Goal: Task Accomplishment & Management: Use online tool/utility

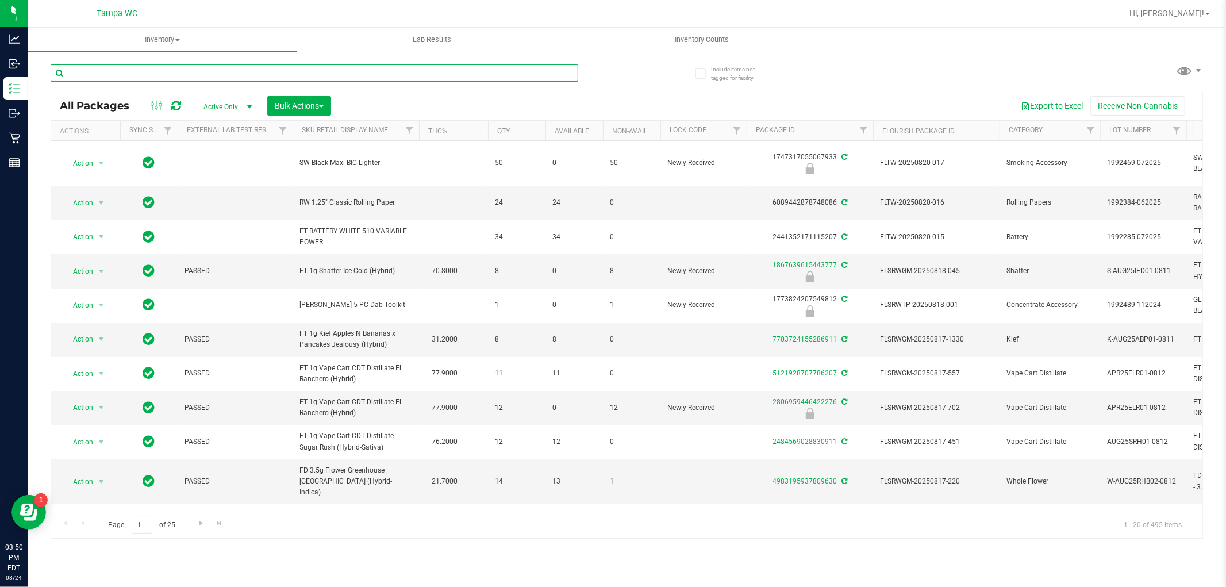
click at [519, 73] on input "text" at bounding box center [315, 72] width 528 height 17
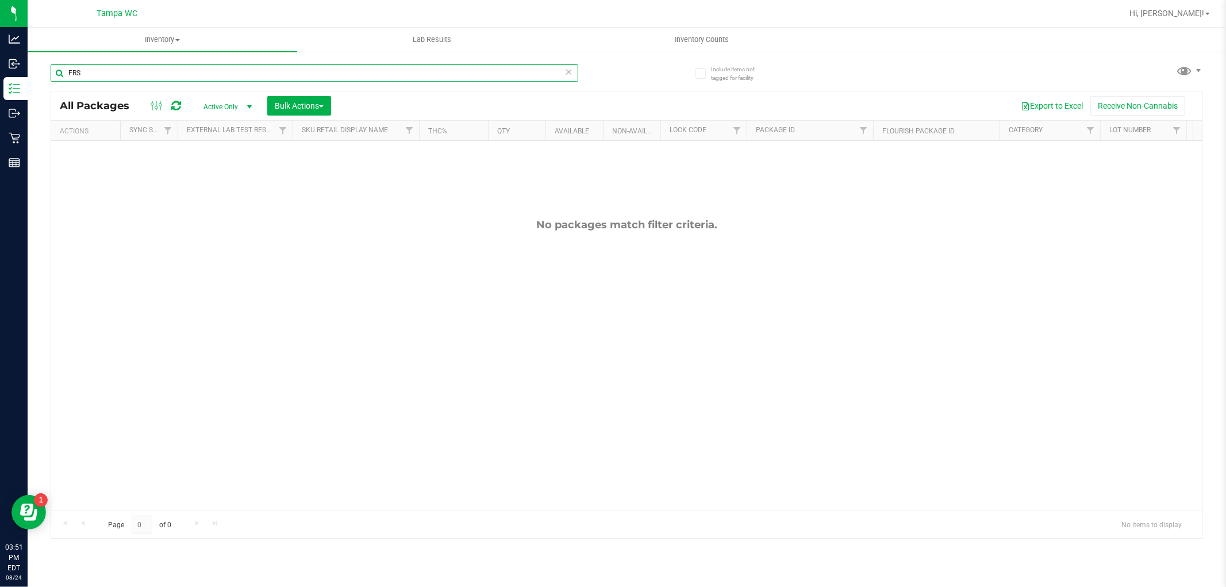
click at [378, 71] on input "FRS" at bounding box center [315, 72] width 528 height 17
type input "[CREDIT_CARD_NUMBER]"
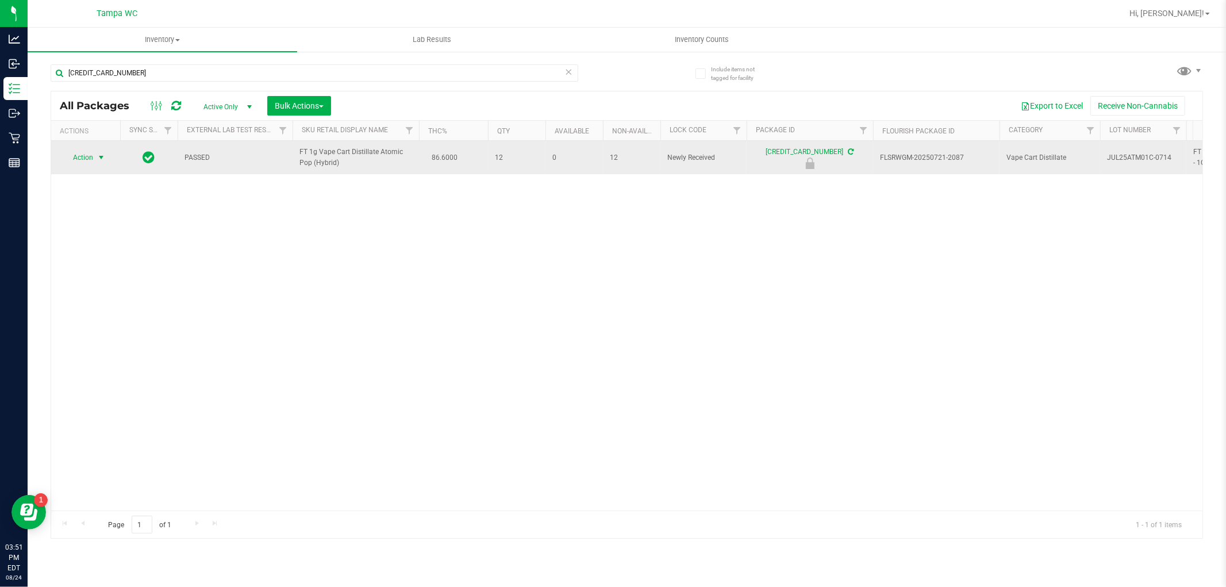
click at [82, 159] on span "Action" at bounding box center [78, 158] width 31 height 16
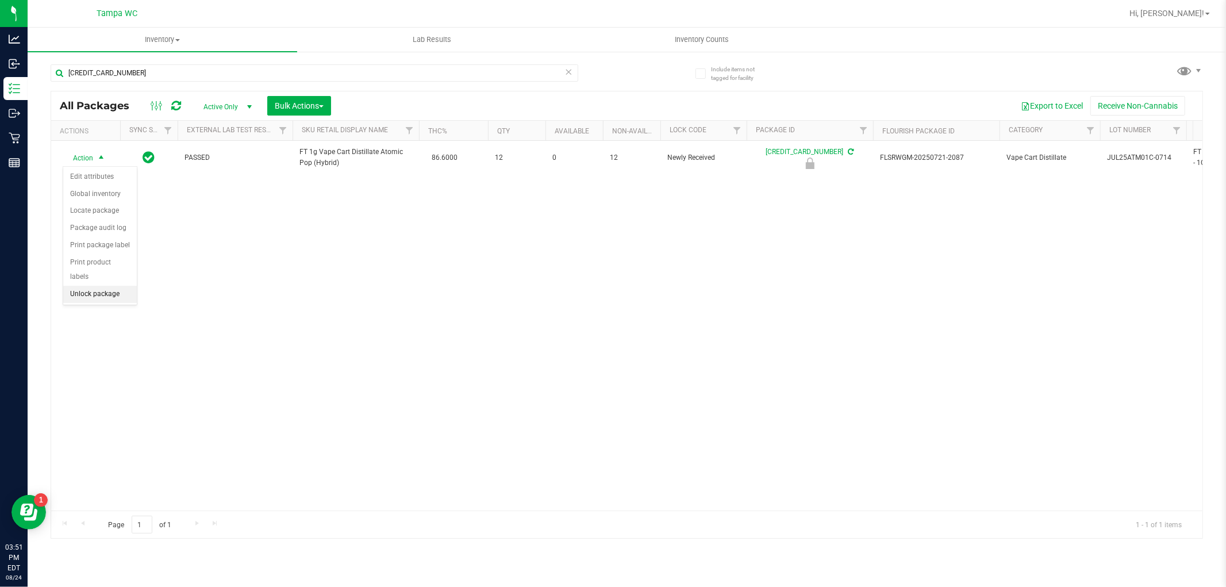
click at [96, 297] on li "Unlock package" at bounding box center [100, 294] width 74 height 17
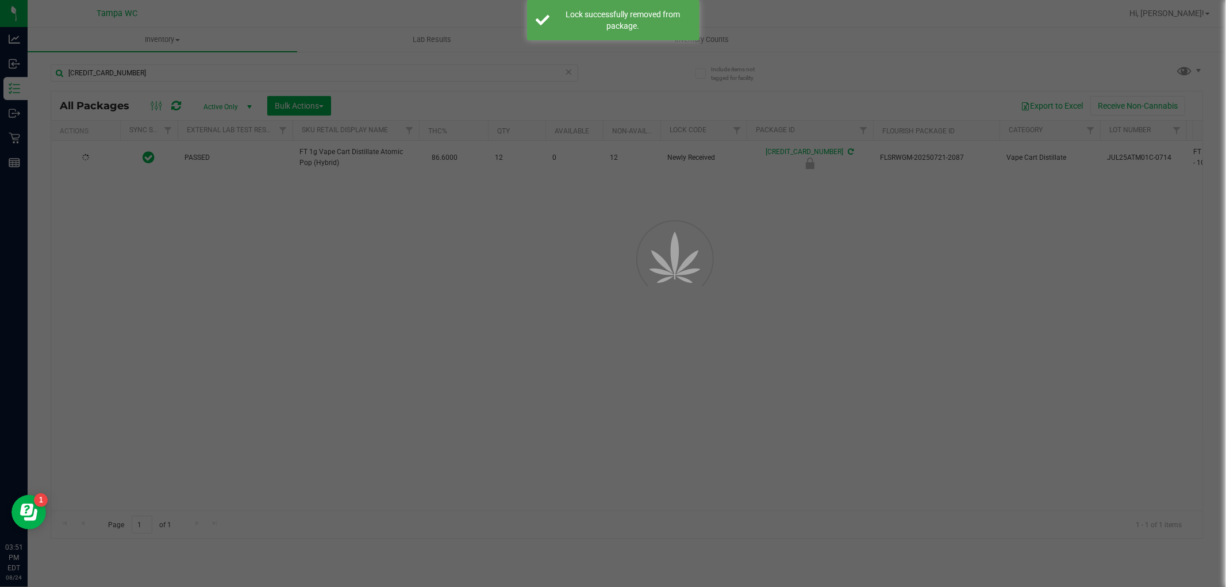
click at [217, 279] on div at bounding box center [613, 293] width 1226 height 587
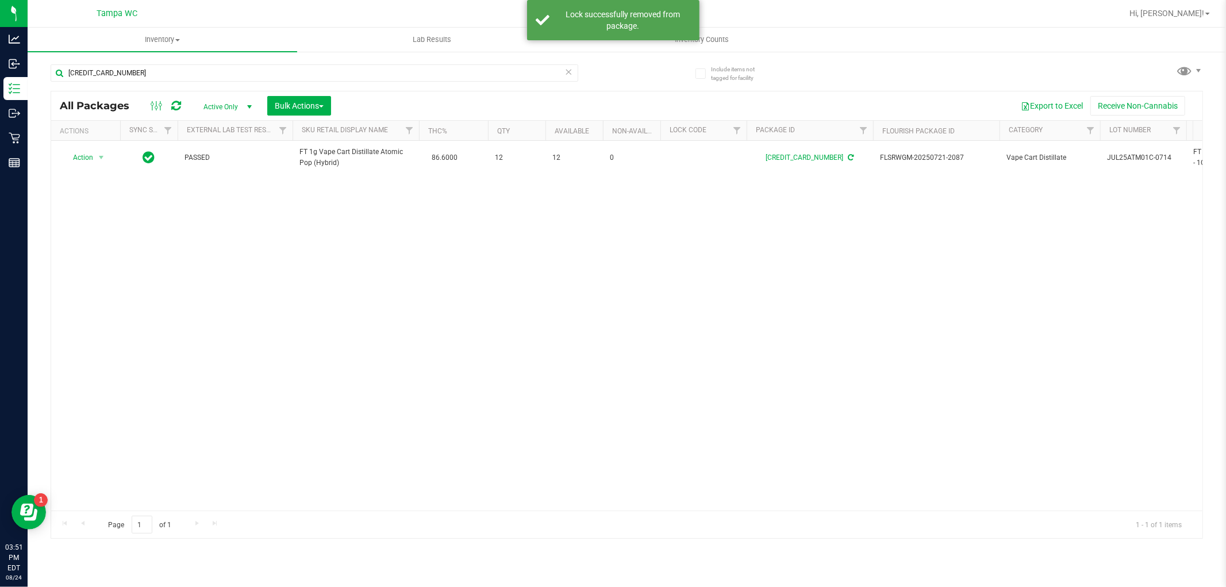
click at [173, 240] on div "Action Action Adjust qty Create package Edit attributes Global inventory Locate…" at bounding box center [627, 326] width 1152 height 370
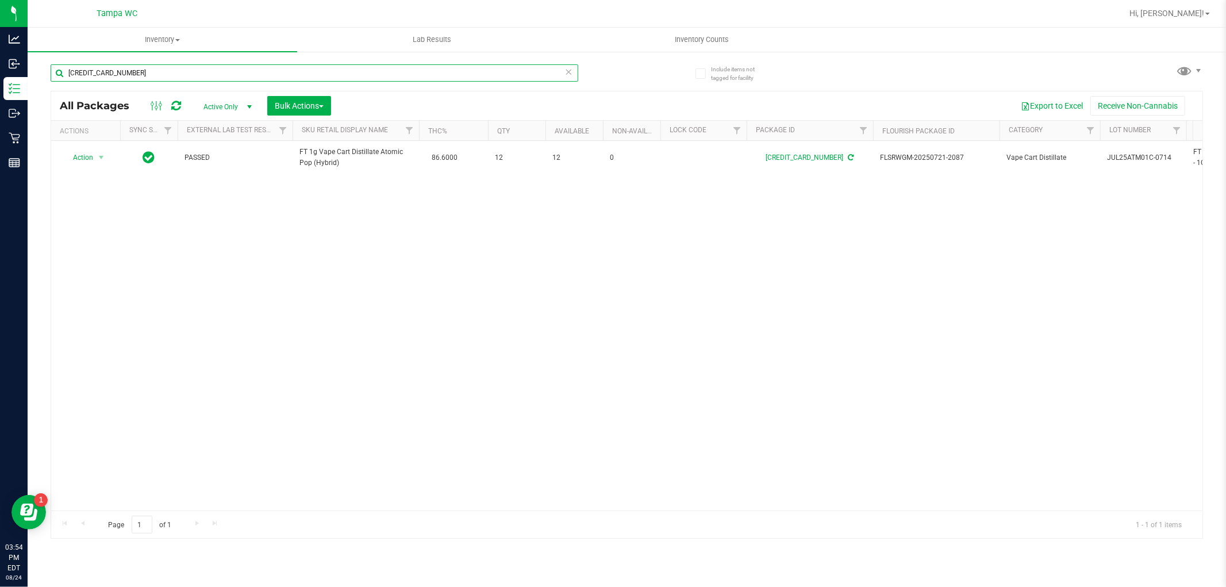
click at [561, 72] on input "[CREDIT_CARD_NUMBER]" at bounding box center [315, 72] width 528 height 17
click at [569, 72] on icon at bounding box center [569, 71] width 8 height 14
click at [512, 72] on input "text" at bounding box center [315, 72] width 528 height 17
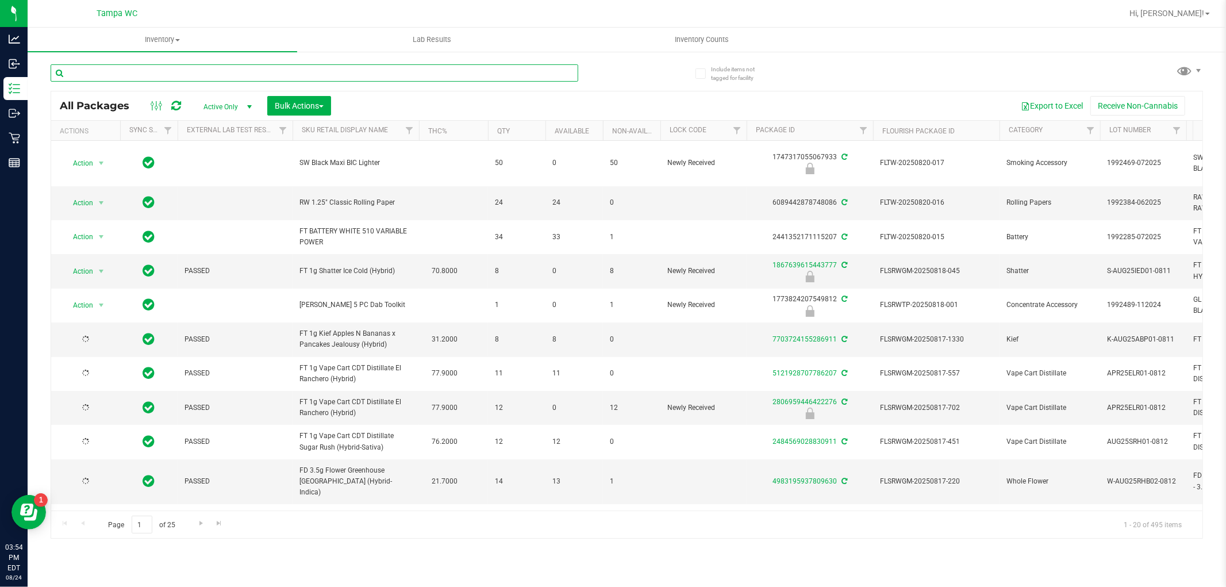
click at [544, 75] on input "text" at bounding box center [315, 72] width 528 height 17
type input "4332452990996501"
